Goal: Task Accomplishment & Management: Manage account settings

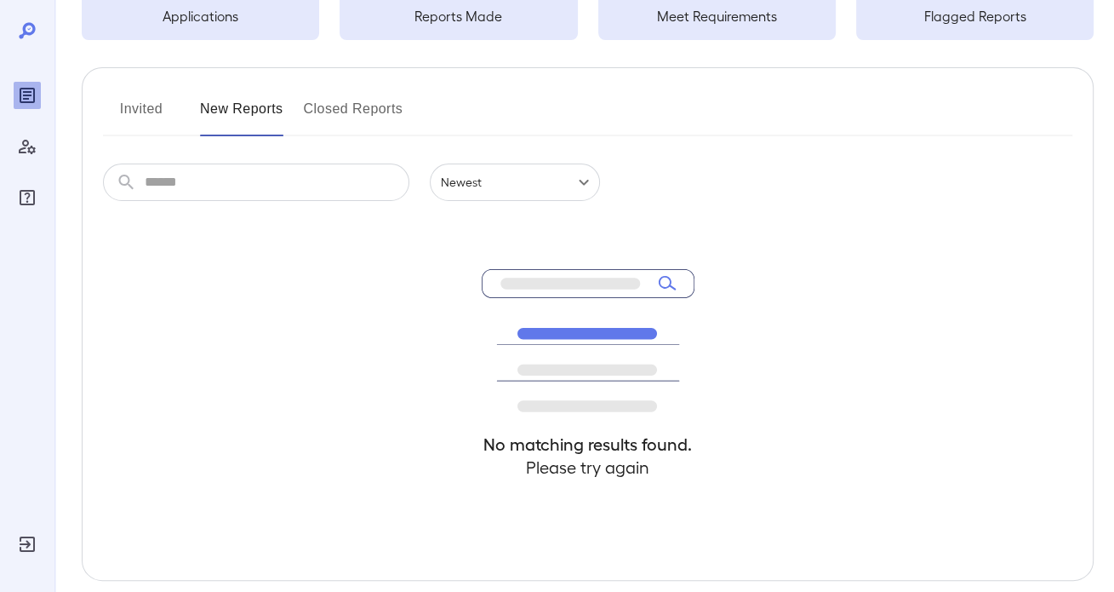
scroll to position [170, 0]
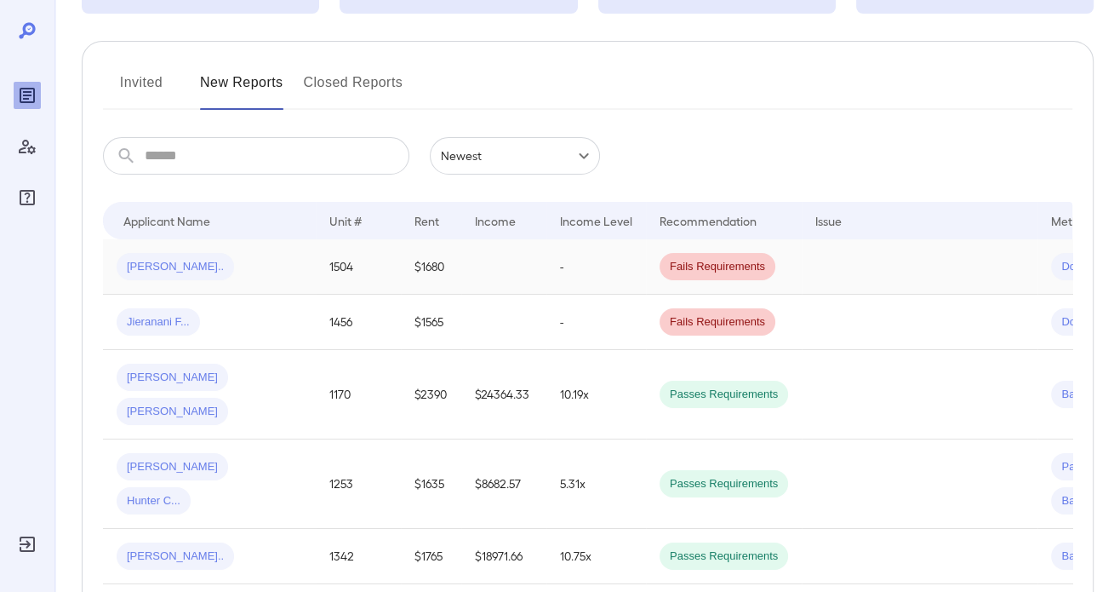
click at [256, 258] on div "[PERSON_NAME].." at bounding box center [210, 266] width 186 height 27
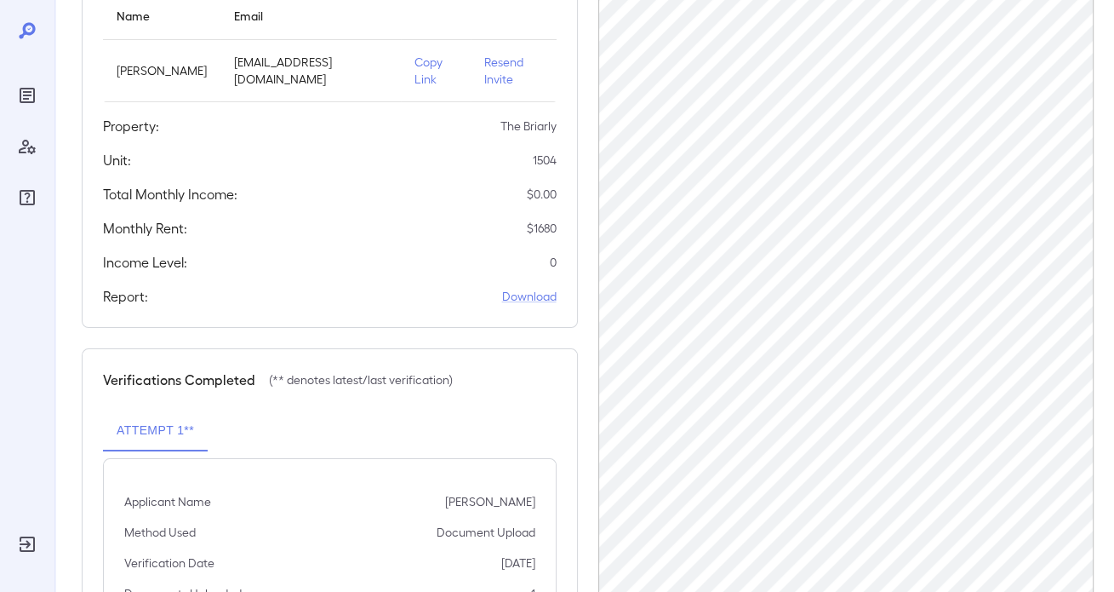
scroll to position [183, 0]
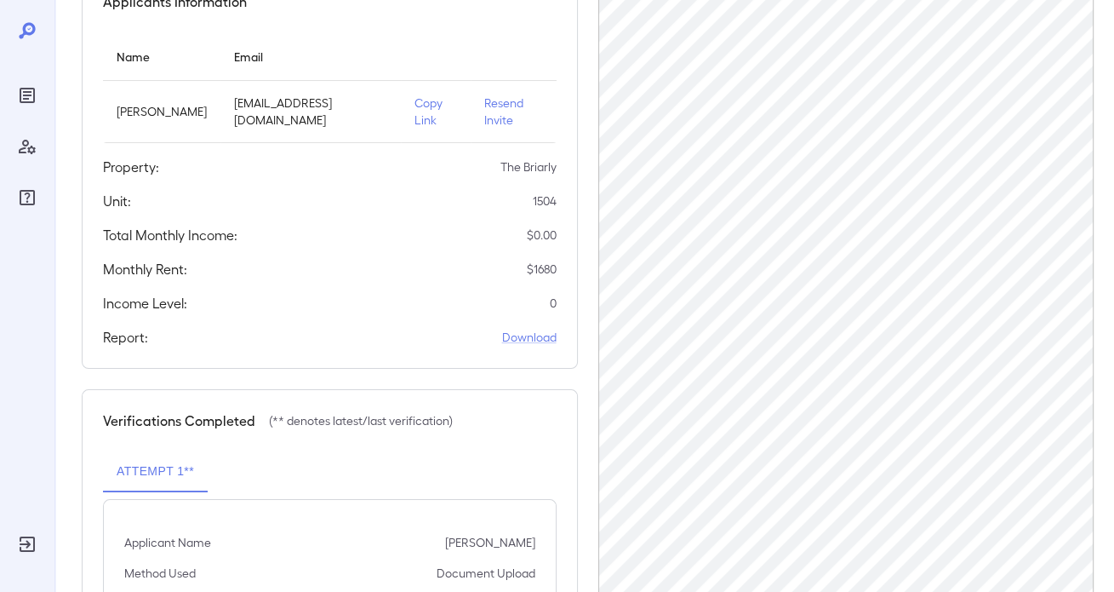
click at [497, 104] on p "Resend Invite" at bounding box center [513, 111] width 58 height 34
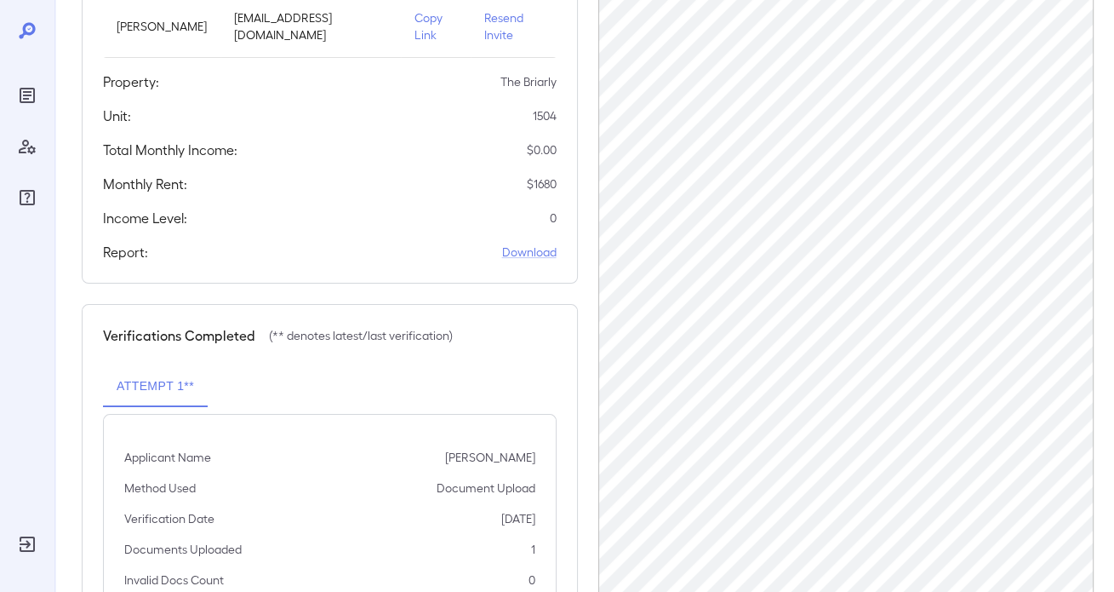
scroll to position [353, 0]
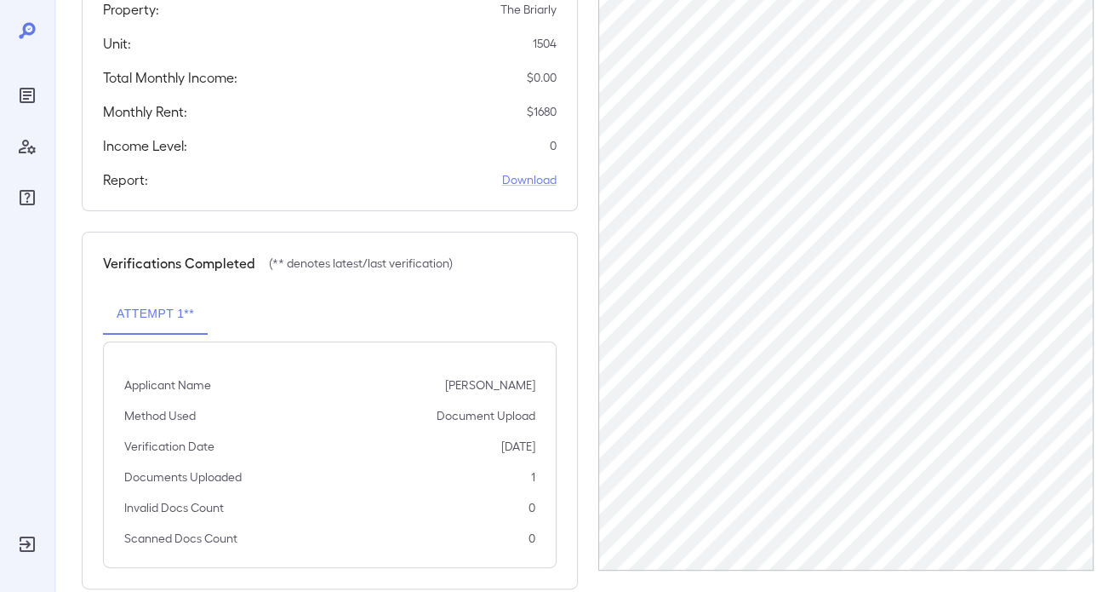
scroll to position [353, 0]
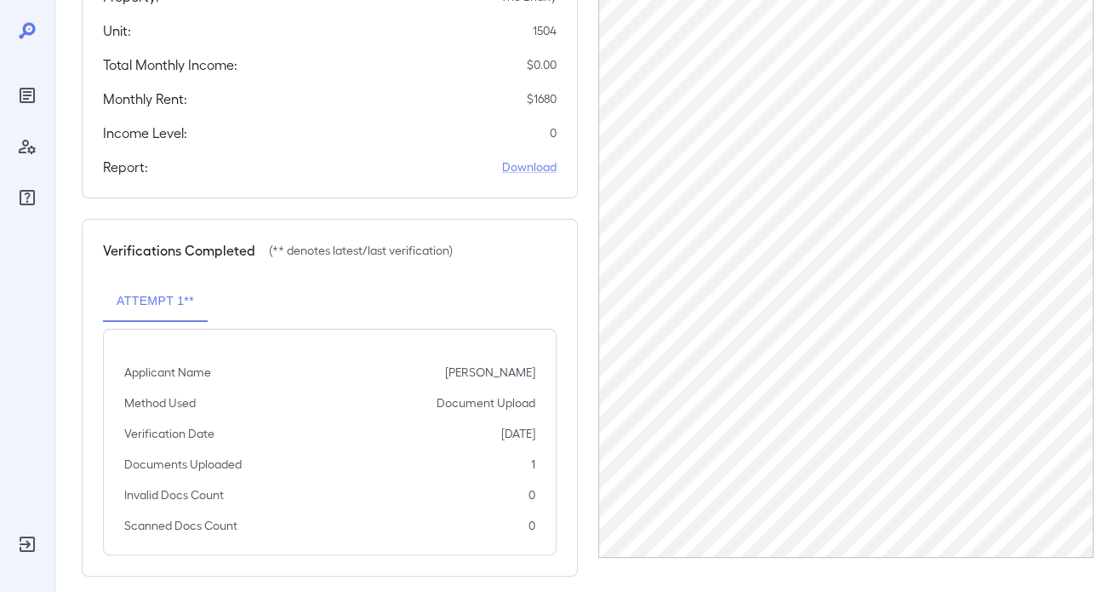
drag, startPoint x: 464, startPoint y: 420, endPoint x: 536, endPoint y: 409, distance: 73.1
click at [536, 409] on div "Applicant Name Mari Nishimura Method Used Document Upload Verification Date 09/…" at bounding box center [330, 442] width 454 height 226
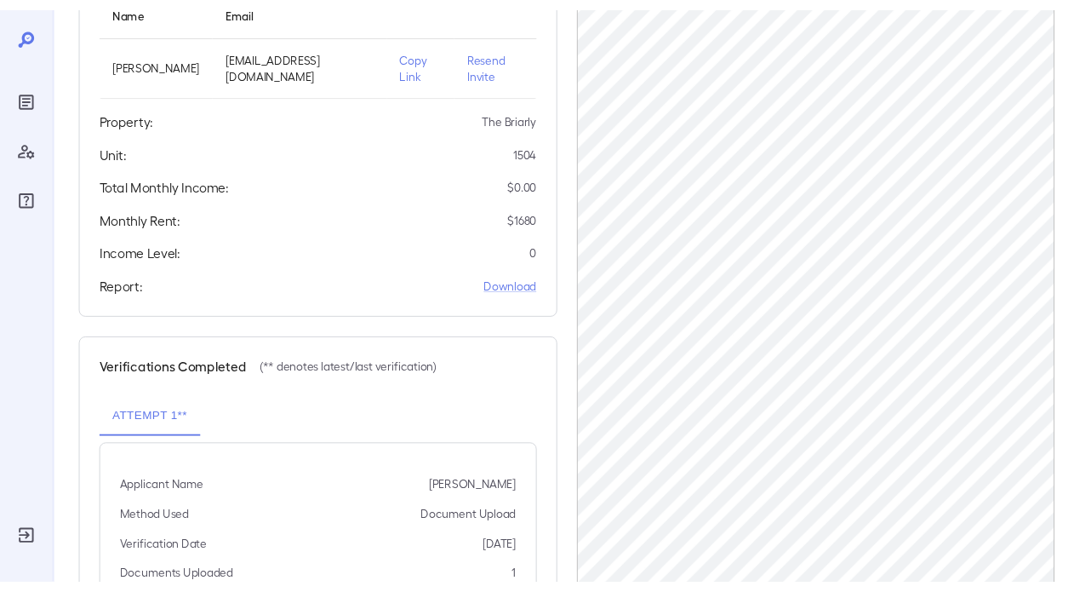
scroll to position [183, 0]
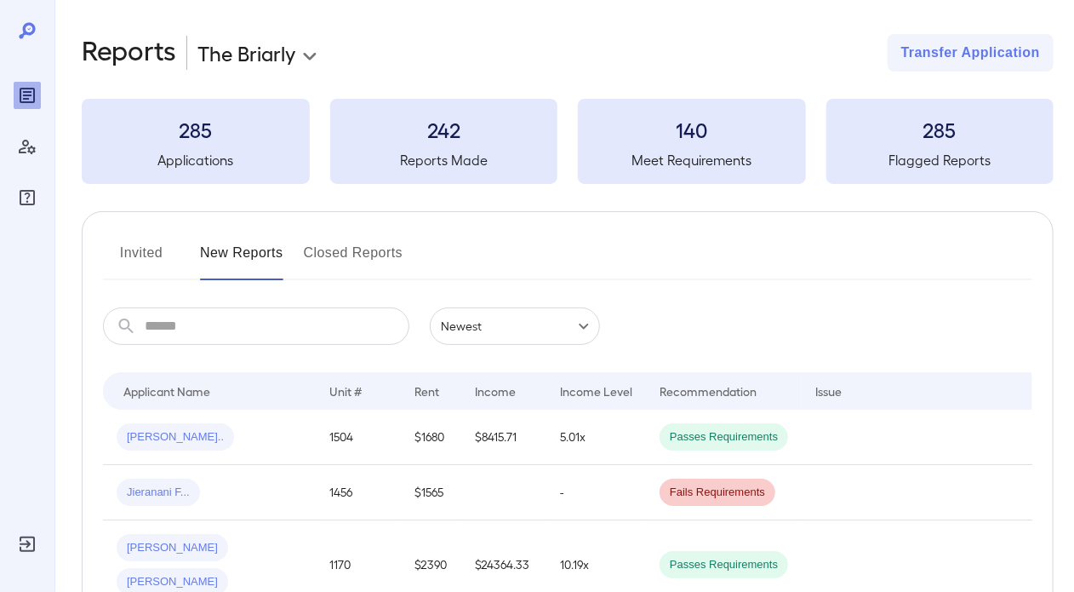
click at [166, 266] on button "Invited" at bounding box center [141, 259] width 77 height 41
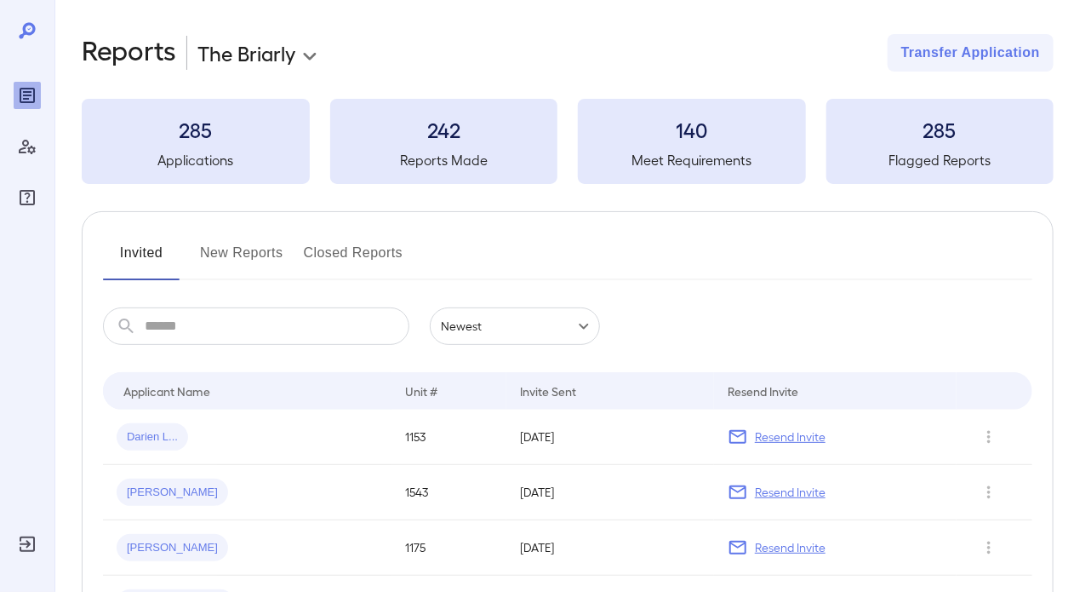
click at [238, 258] on button "New Reports" at bounding box center [241, 259] width 83 height 41
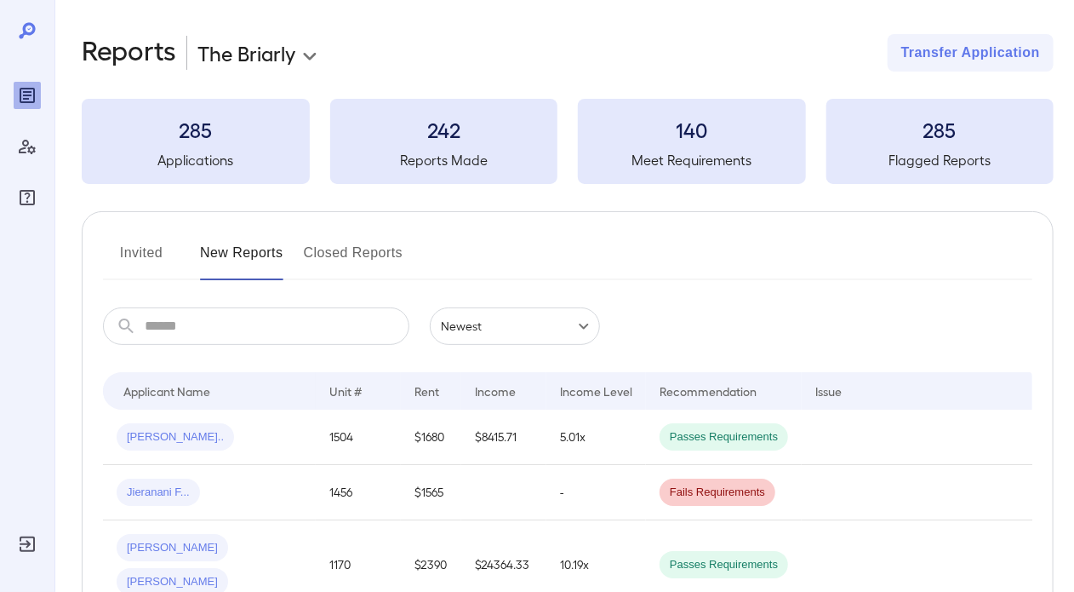
click at [140, 254] on button "Invited" at bounding box center [141, 259] width 77 height 41
